Goal: Information Seeking & Learning: Learn about a topic

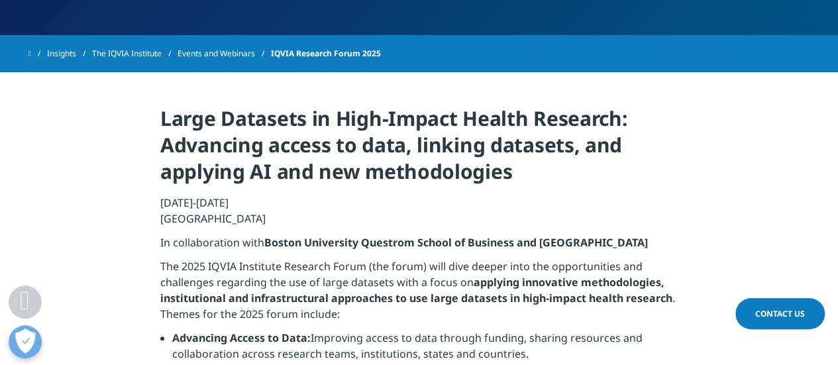
scroll to position [464, 0]
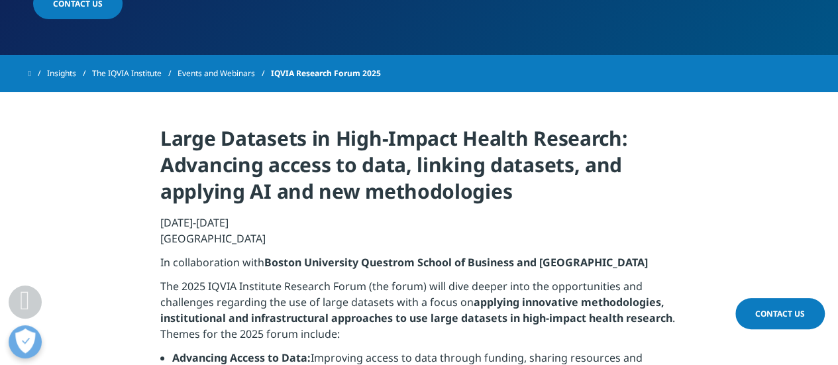
click at [143, 74] on link "The IQVIA Institute" at bounding box center [134, 74] width 85 height 24
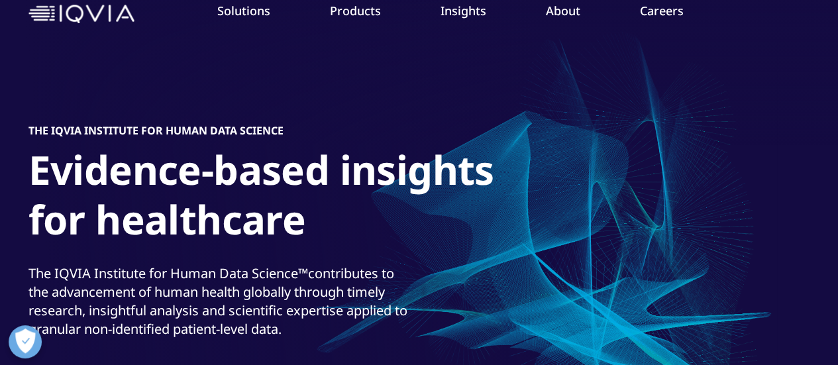
scroll to position [66, 0]
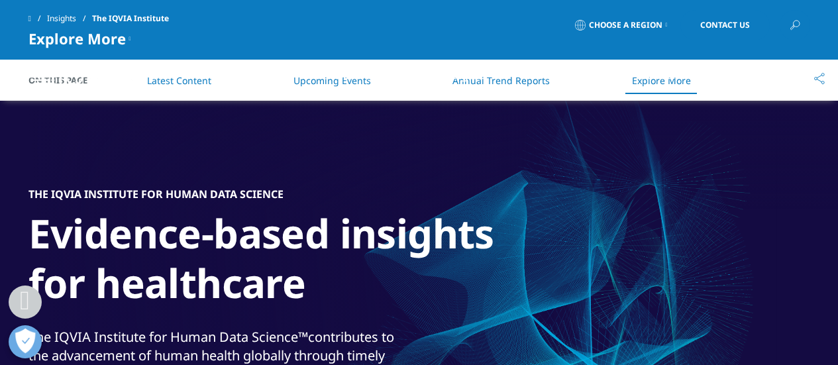
scroll to position [5492, 0]
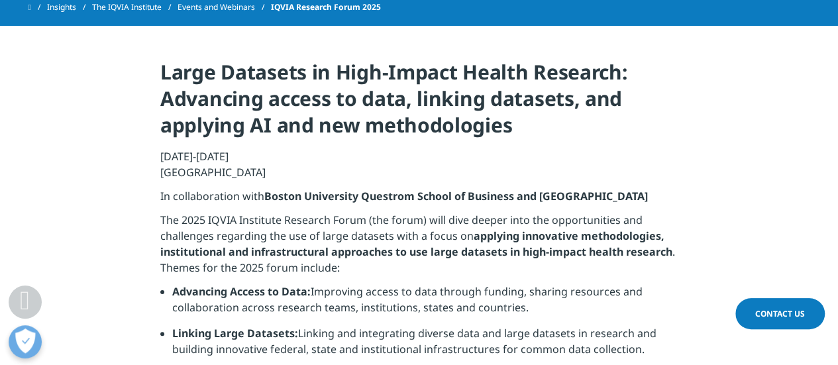
scroll to position [464, 0]
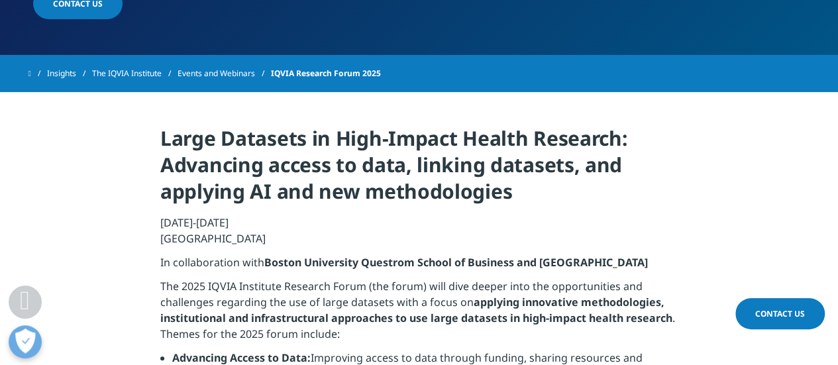
drag, startPoint x: 243, startPoint y: 278, endPoint x: 156, endPoint y: 261, distance: 87.7
click at [156, 261] on section "Large Datasets in High-Impact Health Research: Advancing access to data, linkin…" at bounding box center [419, 368] width 838 height 553
click at [239, 74] on link "Events and Webinars" at bounding box center [224, 74] width 93 height 24
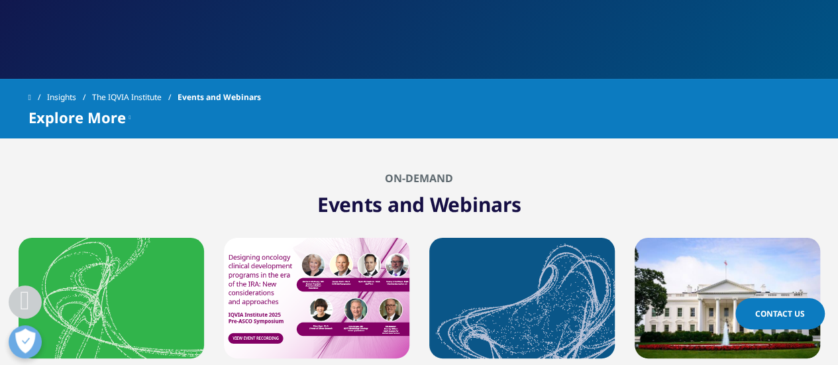
scroll to position [133, 0]
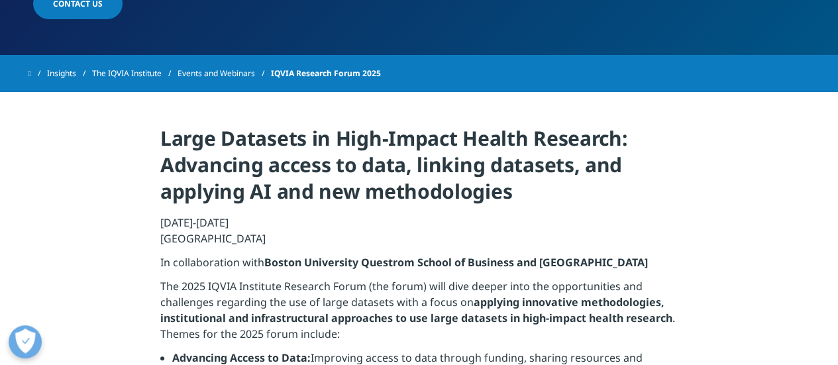
click at [160, 259] on p "In collaboration with Boston University Questrom School of Business and Boston …" at bounding box center [419, 266] width 518 height 24
click at [162, 222] on p "[DATE]-[DATE] [GEOGRAPHIC_DATA]" at bounding box center [419, 235] width 518 height 40
click at [245, 218] on p "[DATE]-[DATE] [GEOGRAPHIC_DATA]" at bounding box center [419, 235] width 518 height 40
drag, startPoint x: 241, startPoint y: 221, endPoint x: 162, endPoint y: 222, distance: 78.9
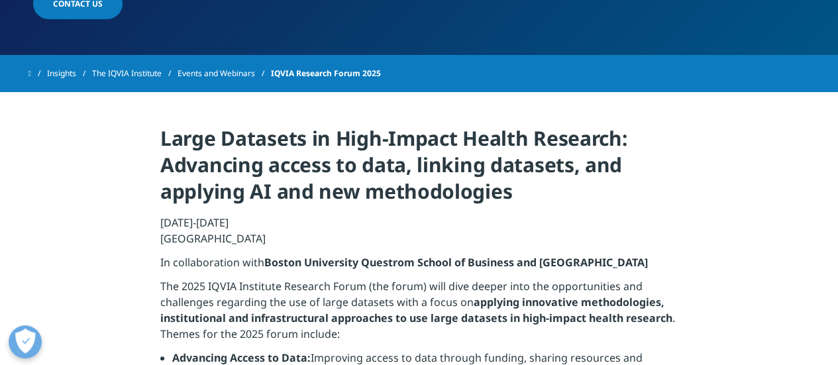
click at [162, 222] on p "[DATE]-[DATE] [GEOGRAPHIC_DATA]" at bounding box center [419, 235] width 518 height 40
copy p "[DATE]-[DATE]"
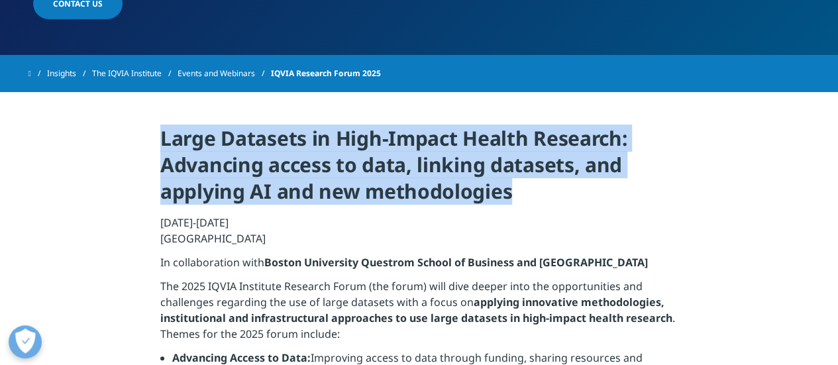
drag, startPoint x: 163, startPoint y: 137, endPoint x: 496, endPoint y: 181, distance: 335.6
click at [508, 184] on h4 "Large Datasets in High-Impact Health Research: Advancing access to data, linkin…" at bounding box center [419, 169] width 518 height 89
copy h4 "Large Datasets in High-Impact Health Research: Advancing access to data, linkin…"
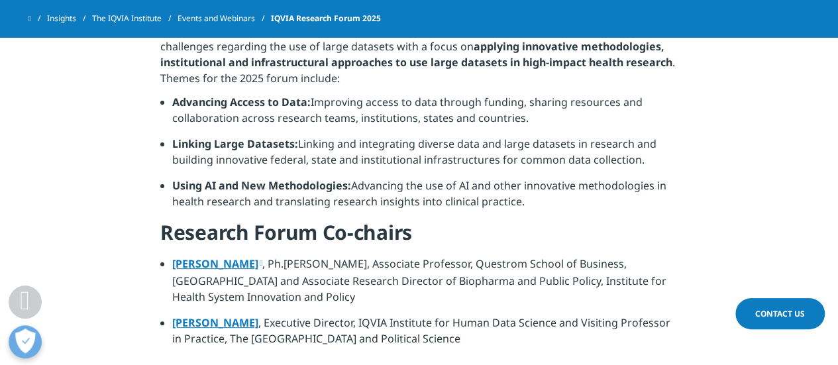
scroll to position [663, 0]
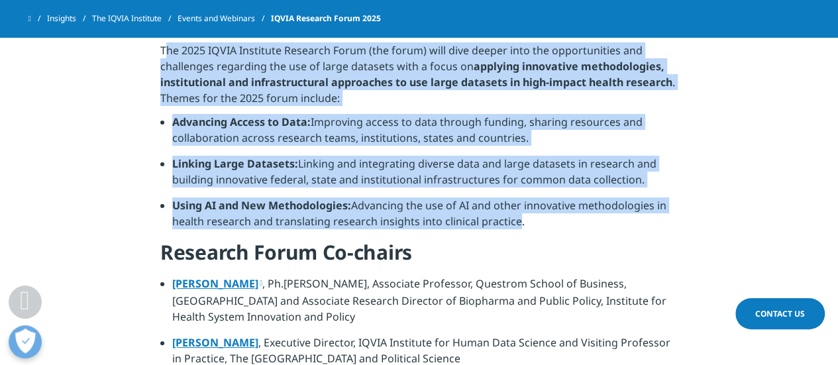
drag, startPoint x: 512, startPoint y: 236, endPoint x: 161, endPoint y: 68, distance: 388.9
click at [161, 68] on div "Large Datasets in High-Impact Health Research: Advancing access to data, linkin…" at bounding box center [419, 132] width 518 height 487
click at [506, 181] on li "Linking Large Datasets: Linking and integrating diverse data and large datasets…" at bounding box center [425, 177] width 506 height 42
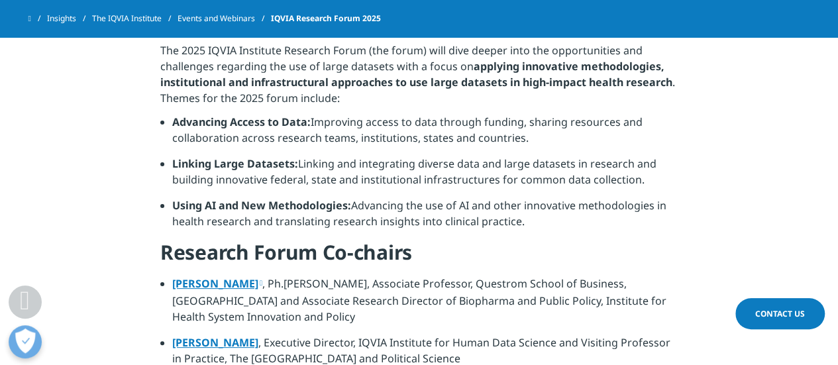
drag, startPoint x: 520, startPoint y: 234, endPoint x: 139, endPoint y: 68, distance: 414.9
click at [139, 68] on section "Large Datasets in High-Impact Health Research: Advancing access to data, linkin…" at bounding box center [419, 132] width 838 height 553
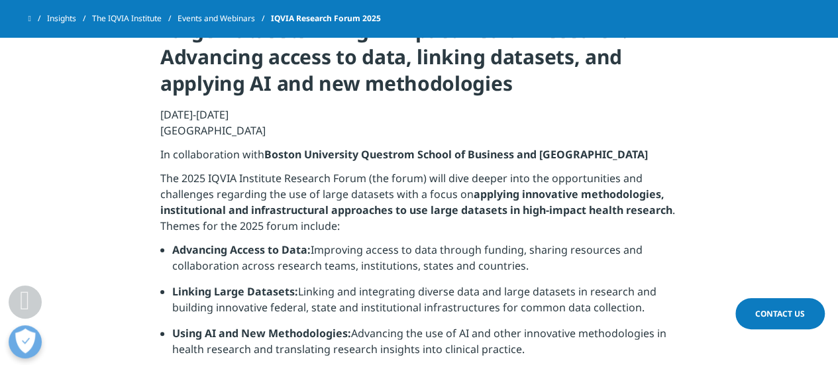
scroll to position [530, 0]
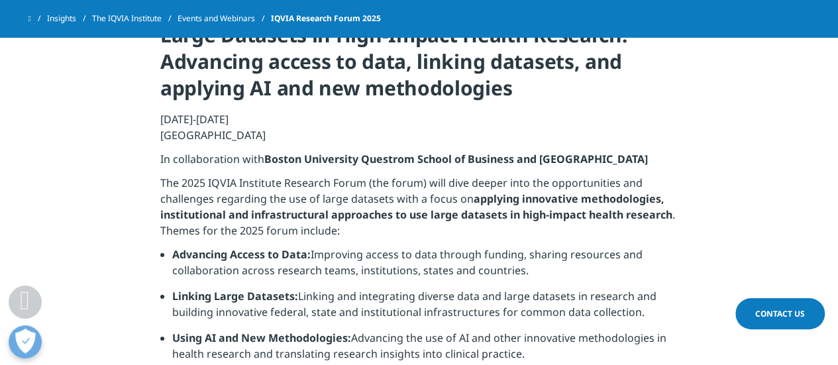
click at [171, 161] on p "In collaboration with Boston University Questrom School of Business and Boston …" at bounding box center [419, 163] width 518 height 24
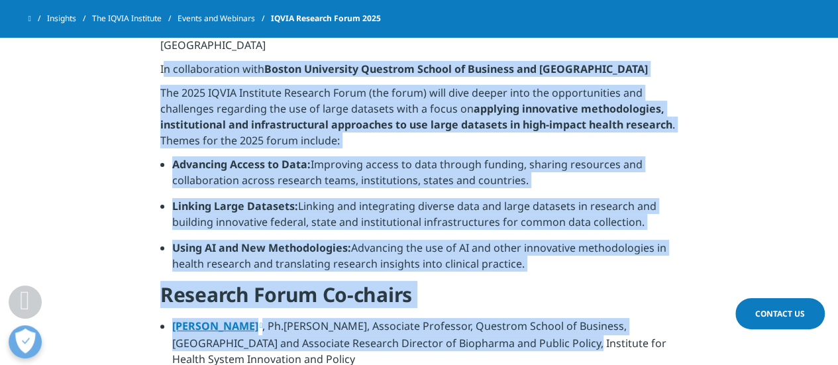
scroll to position [630, 0]
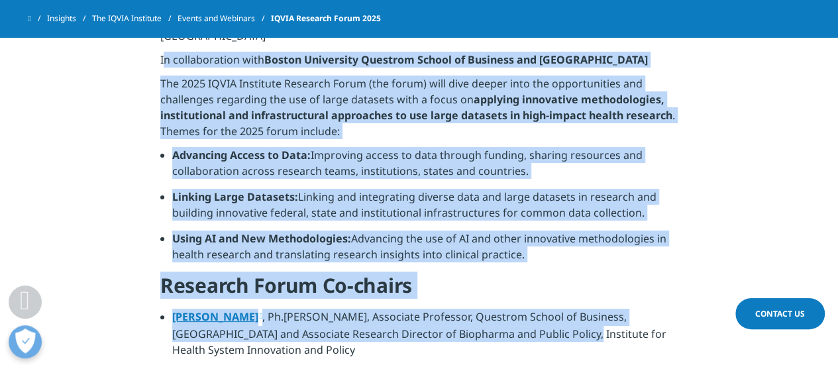
drag, startPoint x: 162, startPoint y: 158, endPoint x: 526, endPoint y: 276, distance: 382.9
click at [526, 276] on div "Large Datasets in High-Impact Health Research: Advancing access to data, linkin…" at bounding box center [419, 165] width 518 height 487
copy div "In collaboration with Boston University Questrom School of Business and Boston …"
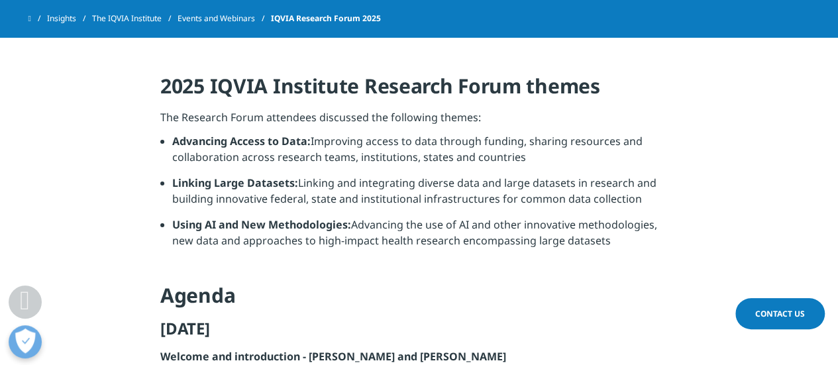
scroll to position [1027, 0]
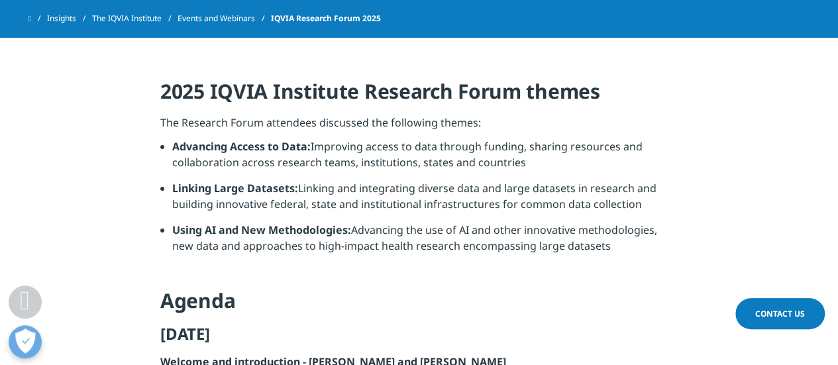
drag, startPoint x: 615, startPoint y: 260, endPoint x: 148, endPoint y: 162, distance: 476.6
copy ul "Advancing Access to Data: Improving access to data through funding, sharing res…"
